Goal: Transaction & Acquisition: Book appointment/travel/reservation

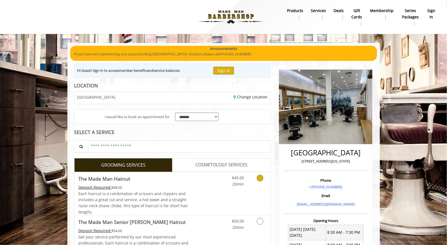
click at [260, 179] on icon "Grooming services" at bounding box center [260, 178] width 7 height 7
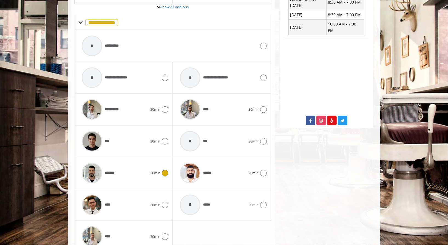
scroll to position [238, 0]
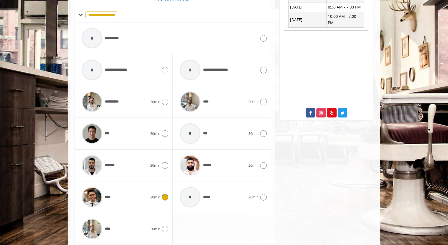
click at [162, 196] on icon at bounding box center [165, 197] width 7 height 7
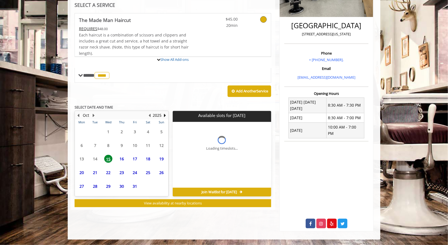
scroll to position [154, 0]
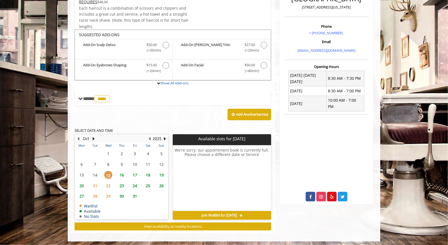
click at [149, 173] on span "18" at bounding box center [148, 175] width 8 height 8
click at [137, 173] on span "17" at bounding box center [135, 175] width 8 height 8
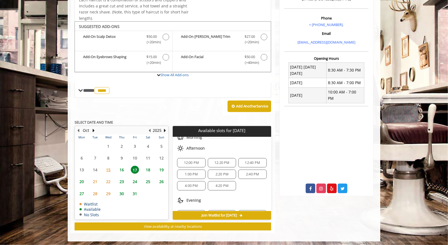
scroll to position [46, 0]
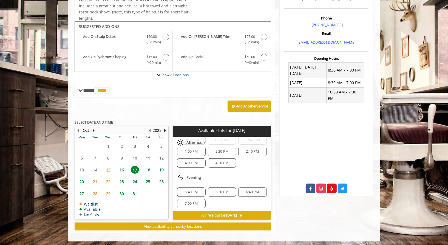
click at [196, 190] on span "5:40 PM" at bounding box center [191, 192] width 13 height 4
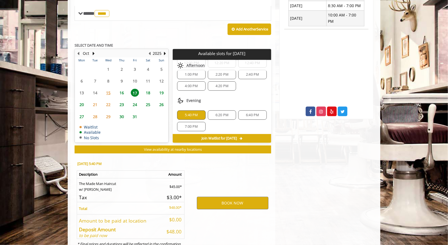
scroll to position [261, 0]
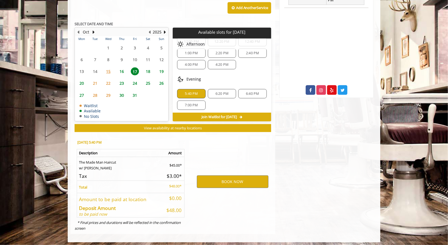
click at [216, 92] on span "6:20 PM" at bounding box center [222, 94] width 13 height 4
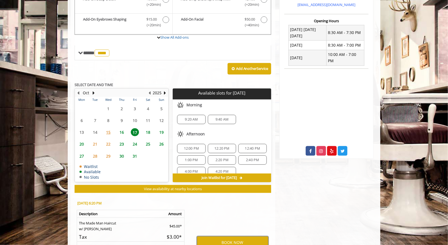
scroll to position [219, 0]
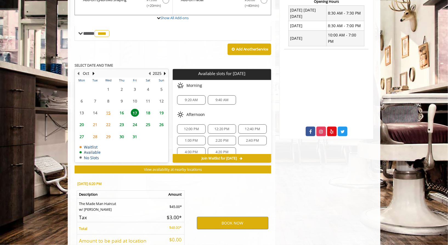
click at [122, 111] on span "16" at bounding box center [122, 113] width 8 height 8
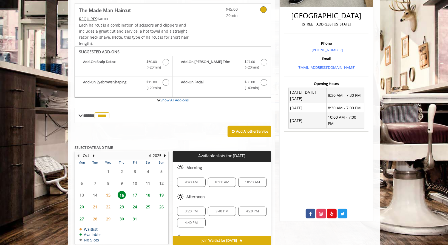
scroll to position [24, 0]
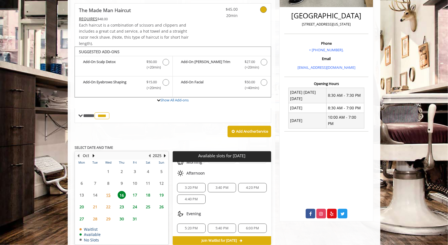
click at [137, 192] on span "17" at bounding box center [135, 195] width 8 height 8
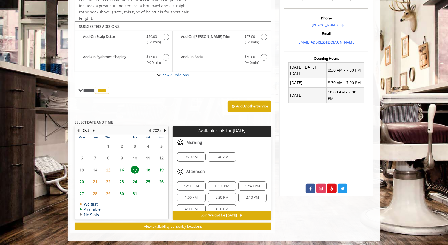
scroll to position [46, 0]
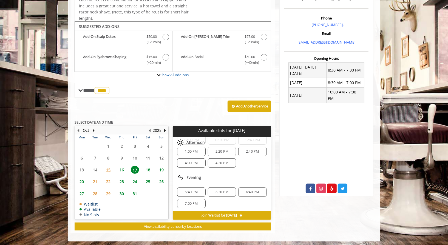
click at [224, 190] on span "6:20 PM" at bounding box center [222, 192] width 13 height 4
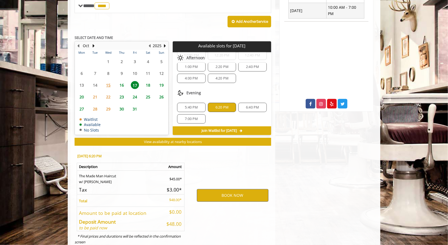
scroll to position [261, 0]
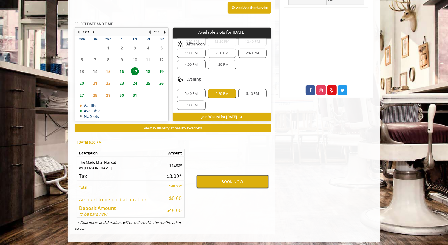
click at [228, 180] on button "BOOK NOW" at bounding box center [233, 182] width 72 height 13
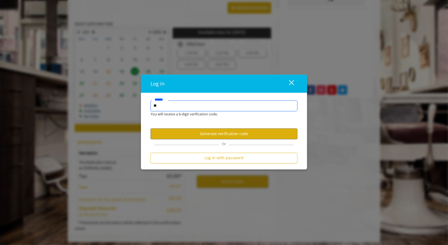
type input "*"
type input "**********"
click at [216, 131] on button "Generate verification code" at bounding box center [224, 134] width 147 height 11
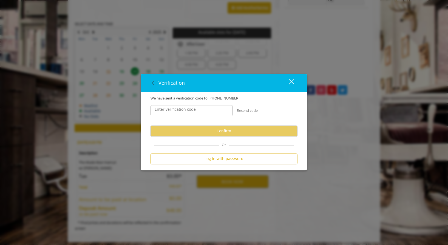
scroll to position [0, 0]
click at [204, 98] on div "We have sent a verification code to +1 5039706121" at bounding box center [223, 98] width 155 height 6
click at [208, 109] on input "Enter verification code" at bounding box center [192, 110] width 82 height 11
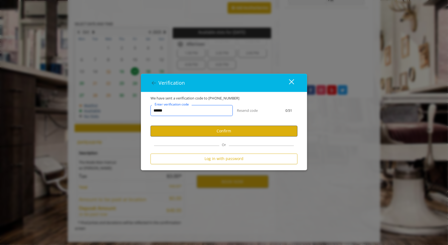
type input "******"
click at [201, 133] on button "Confirm" at bounding box center [224, 131] width 147 height 11
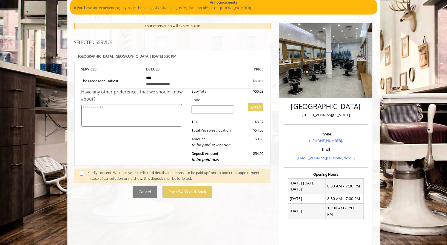
scroll to position [110, 0]
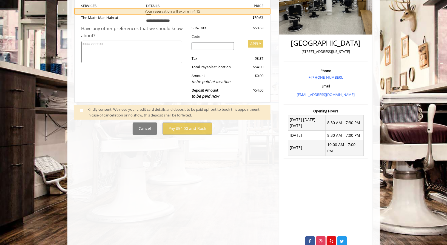
click at [236, 96] on div "Deposit Amount to be paid now" at bounding box center [213, 94] width 51 height 12
click at [235, 77] on div "Amount to be paid at location" at bounding box center [213, 79] width 51 height 12
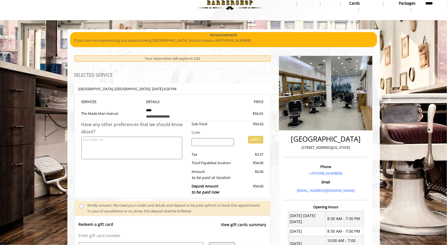
scroll to position [0, 0]
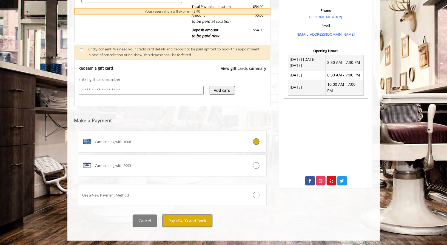
click at [178, 224] on button "Pay $54.00 and Book" at bounding box center [188, 221] width 50 height 12
